Goal: Check status: Check status

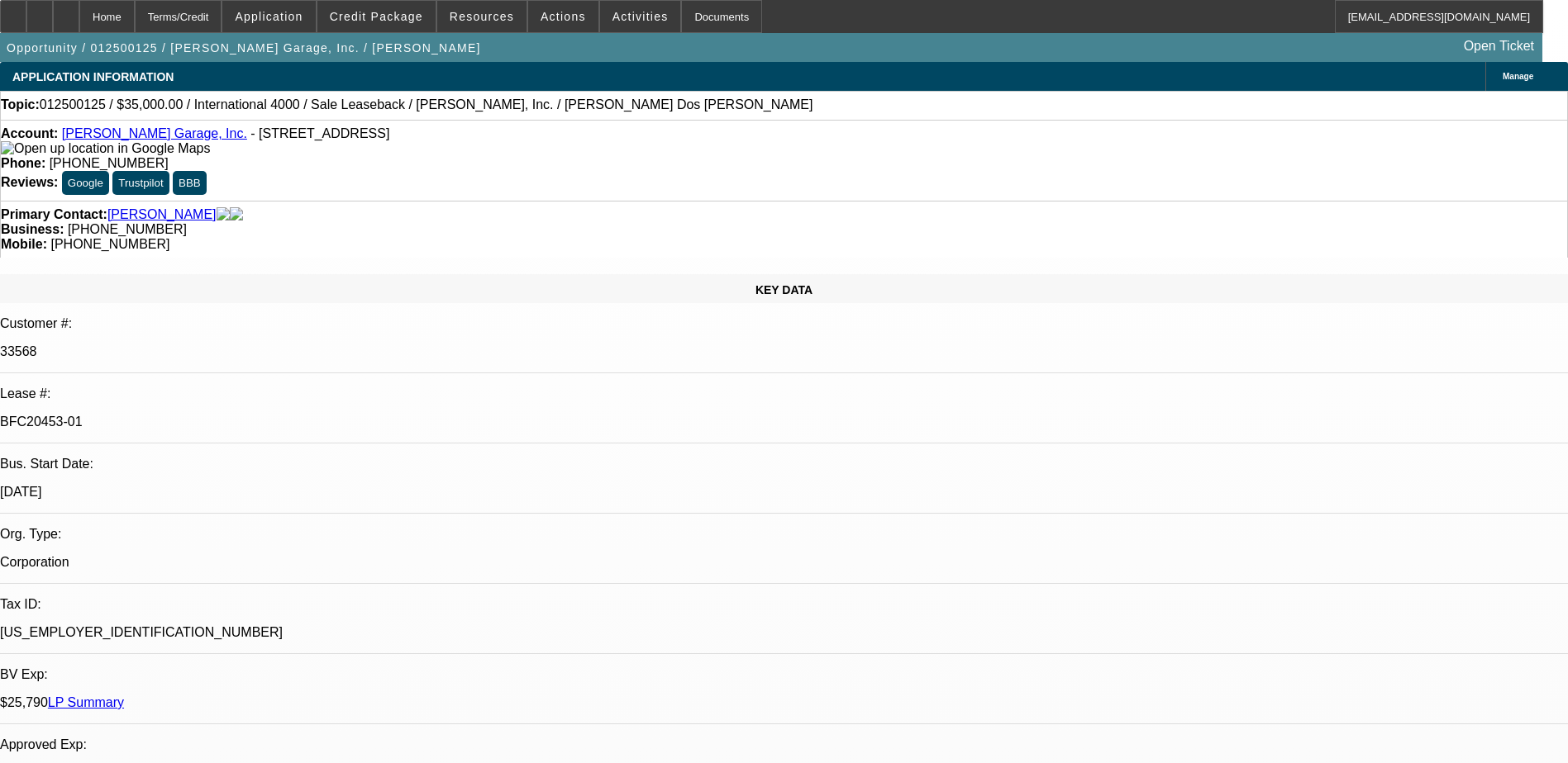
select select "0"
select select "2"
select select "0"
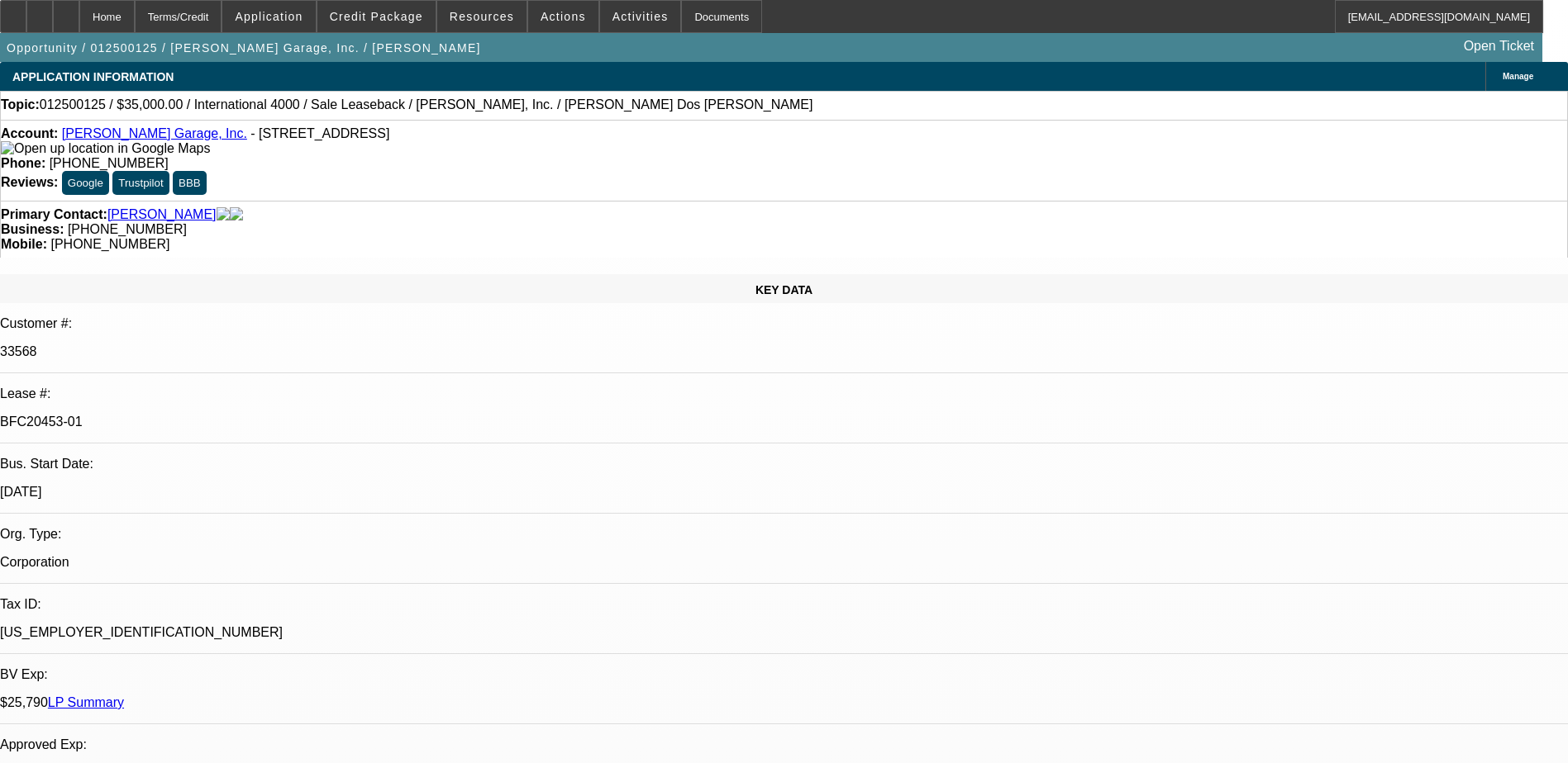
select select "0"
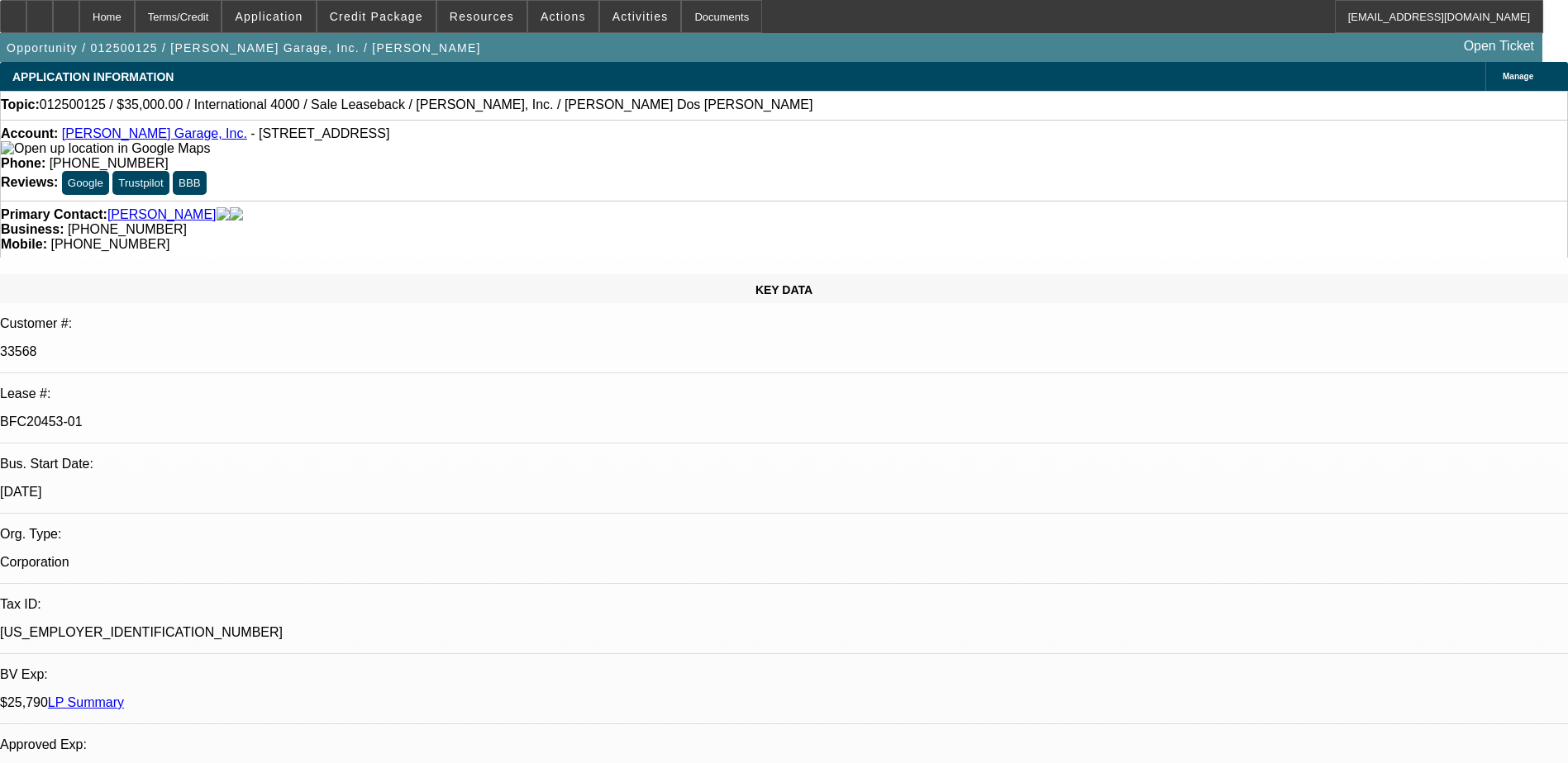
select select "0"
select select "1"
select select "2"
select select "6"
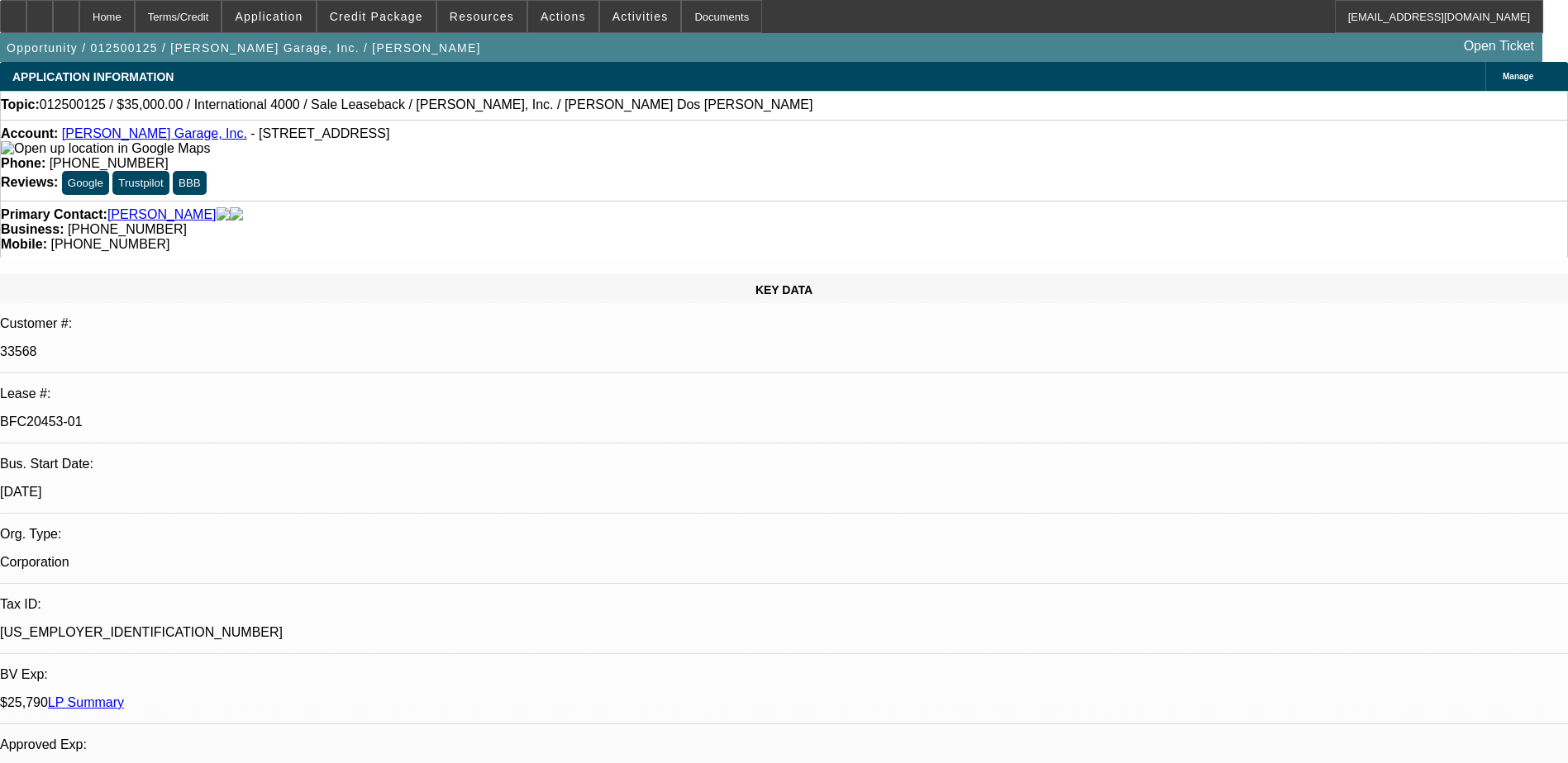
select select "1"
select select "6"
select select "1"
select select "2"
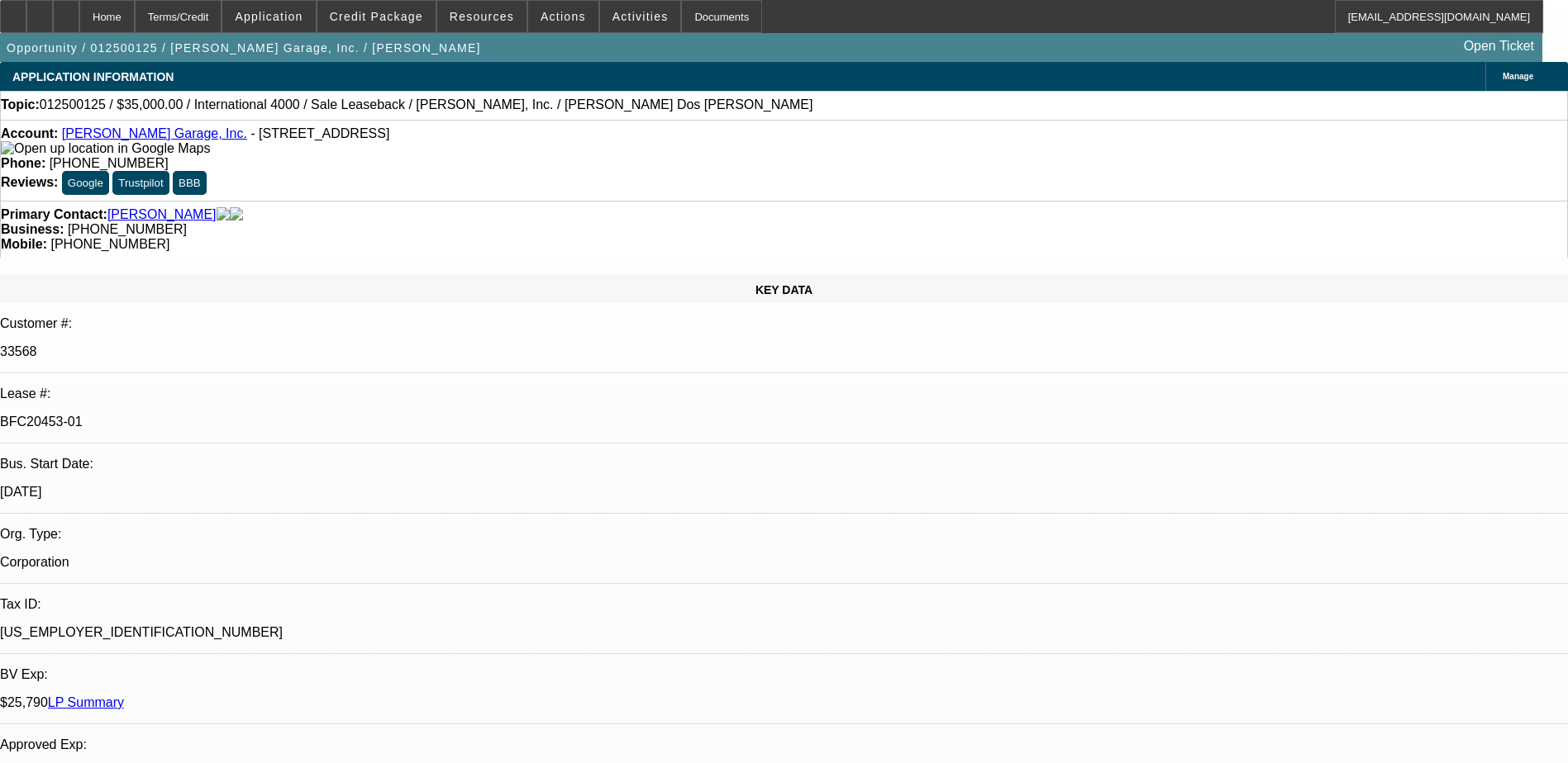
select select "6"
select select "1"
select select "6"
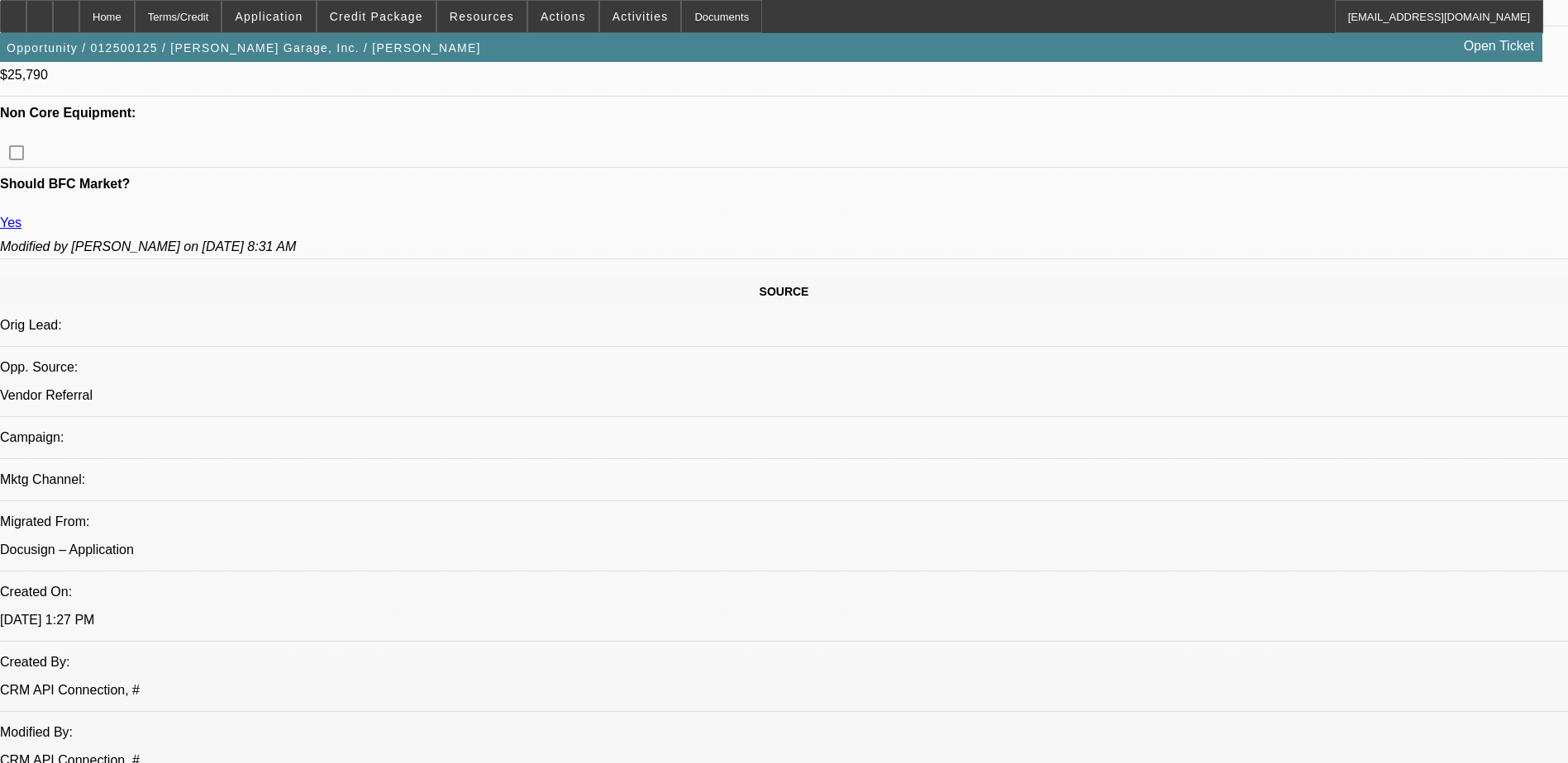
scroll to position [825, 0]
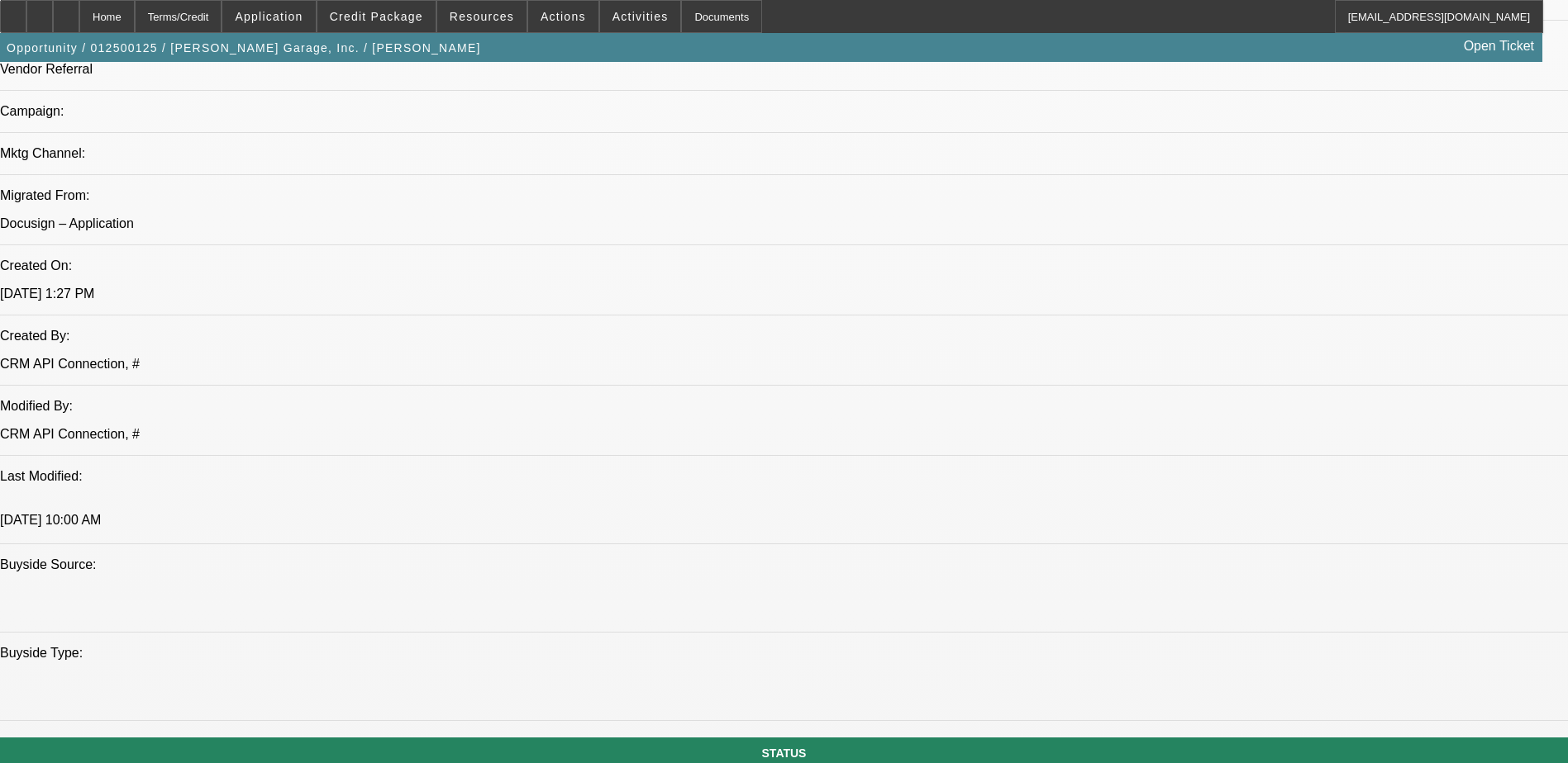
scroll to position [1157, 0]
